Goal: Task Accomplishment & Management: Manage account settings

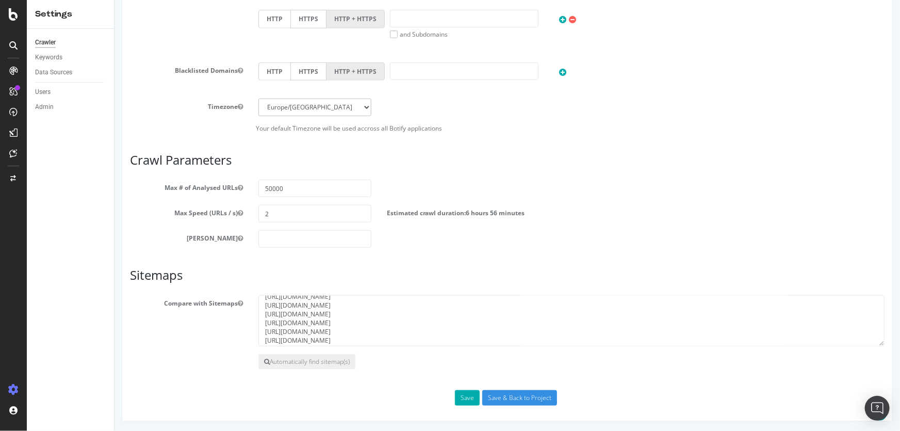
scroll to position [9, 0]
click at [465, 400] on button "Save" at bounding box center [466, 397] width 25 height 15
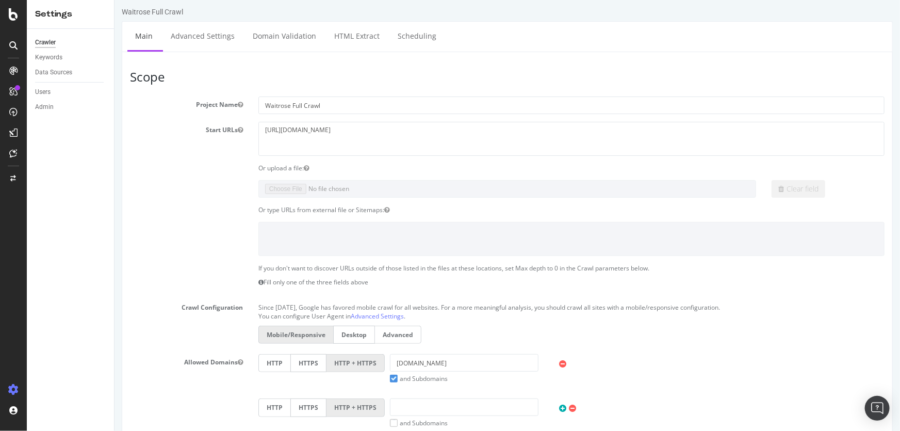
scroll to position [0, 0]
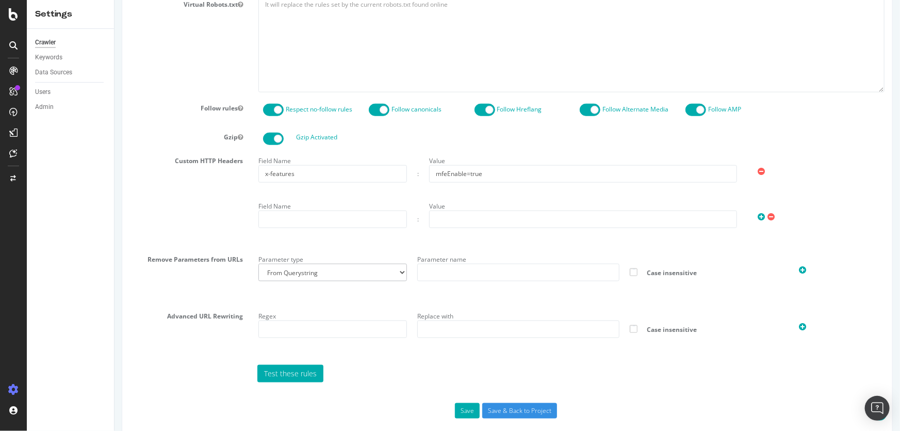
scroll to position [516, 0]
